Goal: Unclear

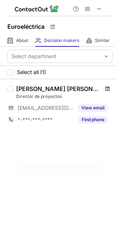
click at [106, 89] on span at bounding box center [107, 89] width 4 height 6
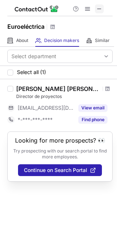
click at [99, 10] on span at bounding box center [99, 9] width 6 height 6
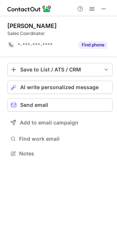
scroll to position [148, 117]
click at [106, 8] on span at bounding box center [104, 9] width 6 height 6
